Goal: Book appointment/travel/reservation

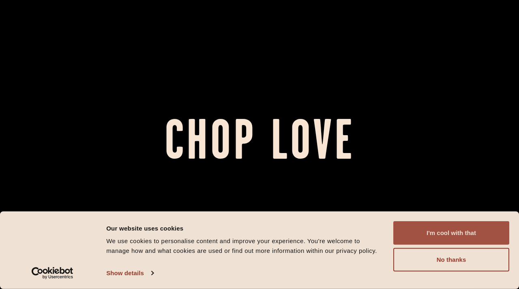
click at [461, 235] on button "I'm cool with that" at bounding box center [451, 233] width 116 height 24
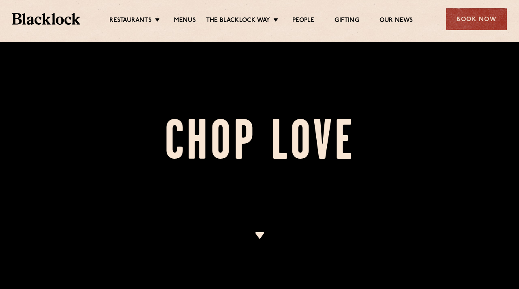
scroll to position [297, 0]
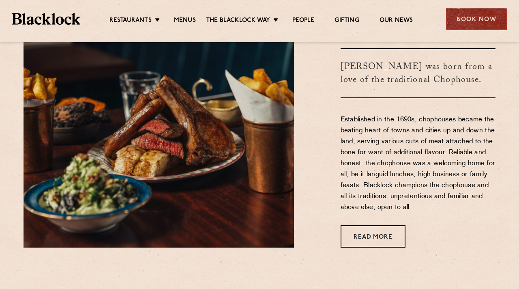
click at [476, 22] on div "Book Now" at bounding box center [476, 19] width 61 height 22
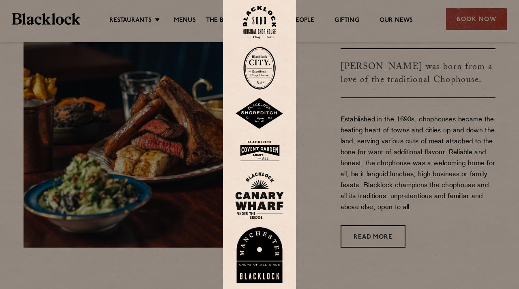
click at [266, 70] on img at bounding box center [259, 68] width 32 height 43
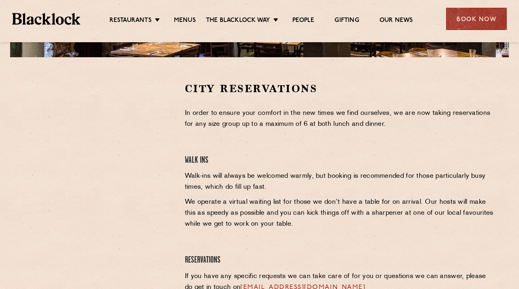
scroll to position [249, 0]
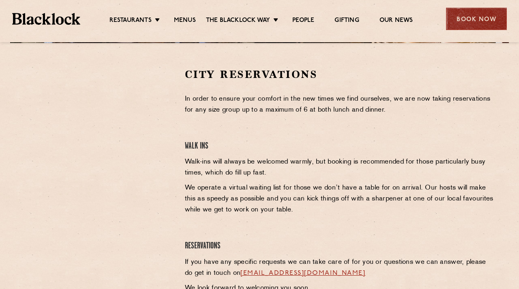
click at [459, 19] on div "Book Now" at bounding box center [476, 19] width 61 height 22
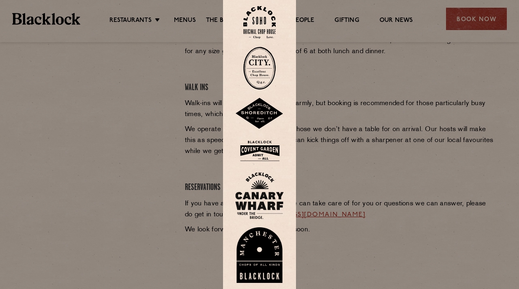
scroll to position [316, 0]
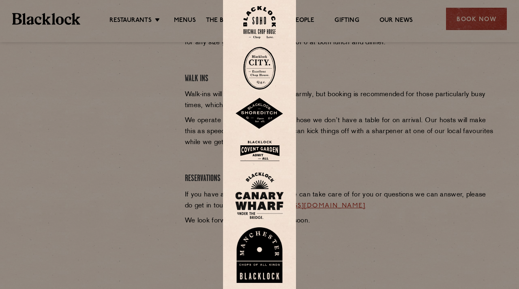
click at [270, 189] on img at bounding box center [259, 195] width 49 height 47
